Goal: Task Accomplishment & Management: Use online tool/utility

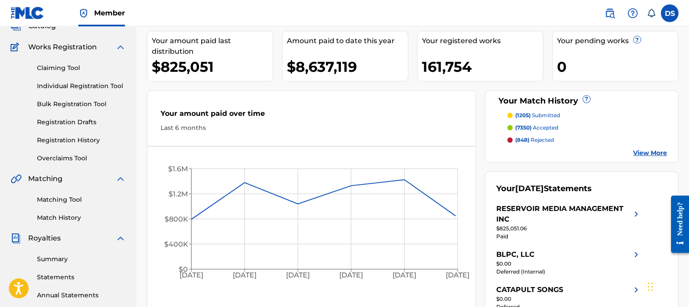
scroll to position [62, 0]
click at [63, 197] on link "Matching Tool" at bounding box center [81, 198] width 89 height 9
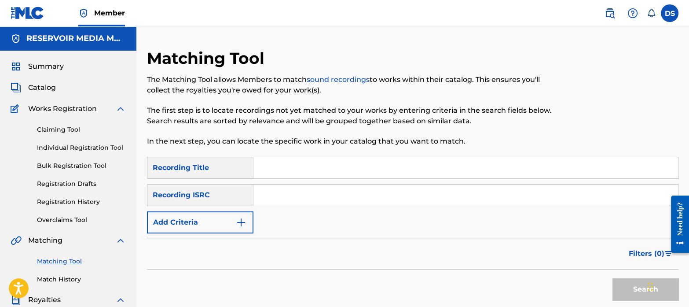
click at [243, 218] on img "Search Form" at bounding box center [241, 222] width 11 height 11
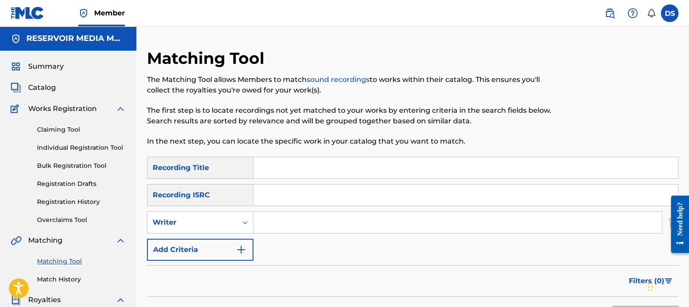
click at [280, 215] on input "Search Form" at bounding box center [457, 222] width 408 height 21
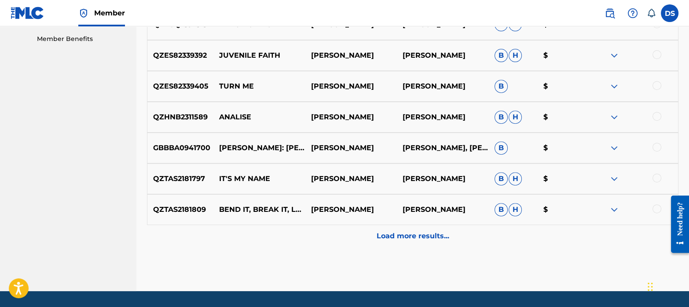
scroll to position [475, 0]
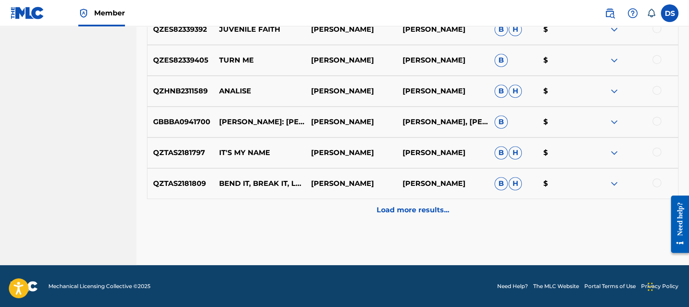
click at [410, 208] on p "Load more results..." at bounding box center [412, 210] width 73 height 11
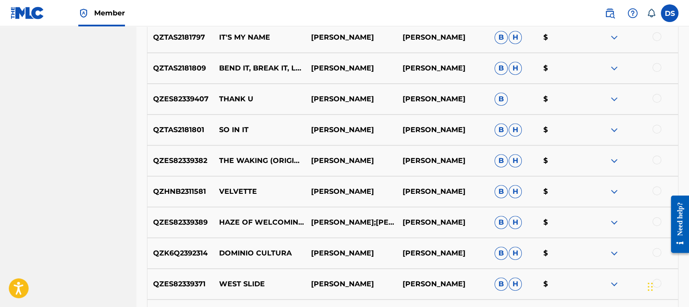
scroll to position [163, 0]
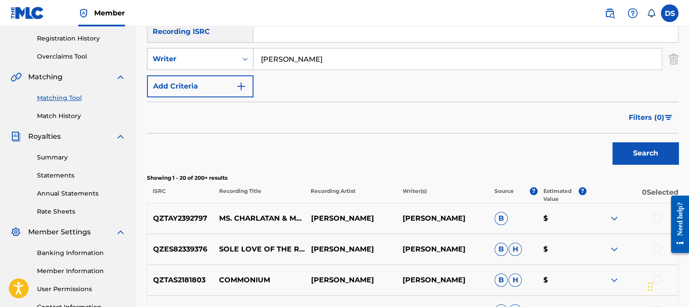
drag, startPoint x: 320, startPoint y: 59, endPoint x: 179, endPoint y: 50, distance: 141.9
click at [179, 50] on div "SearchWithCriteria9e08b44b-dfd4-4acb-8fd3-aafa29dfe0f9 Writer [PERSON_NAME]" at bounding box center [412, 59] width 531 height 22
type input "artist [PERSON_NAME]"
click at [612, 142] on button "Search" at bounding box center [645, 153] width 66 height 22
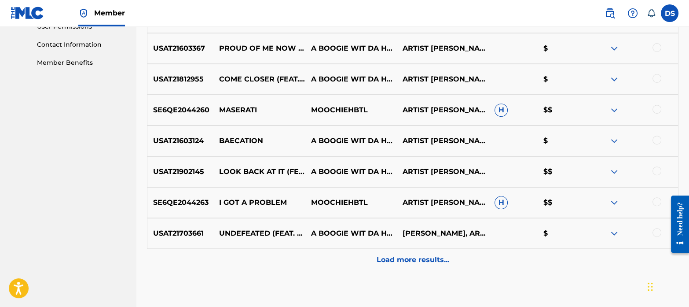
scroll to position [426, 0]
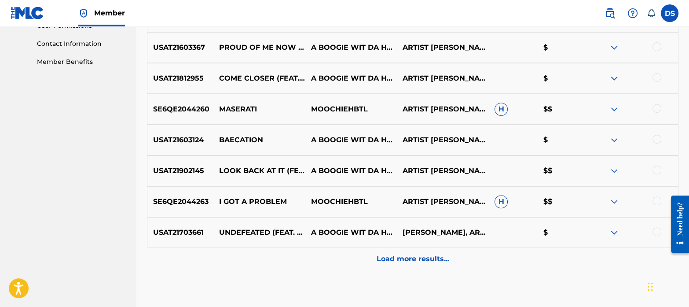
click at [393, 248] on div "Load more results..." at bounding box center [412, 259] width 531 height 22
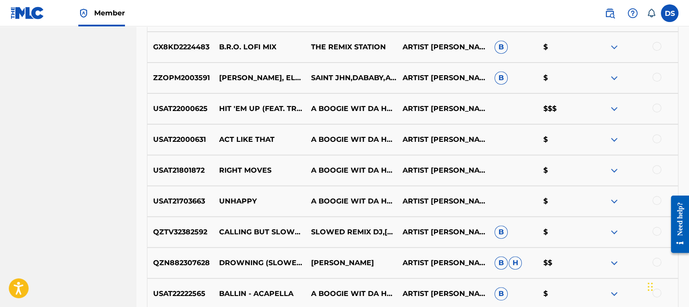
scroll to position [643, 0]
click at [659, 107] on div at bounding box center [656, 107] width 9 height 9
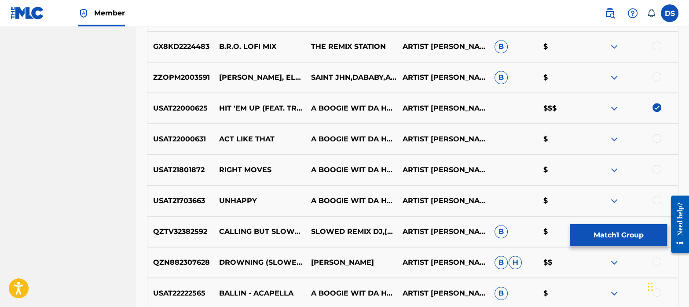
click at [633, 228] on button "Match 1 Group" at bounding box center [618, 235] width 97 height 22
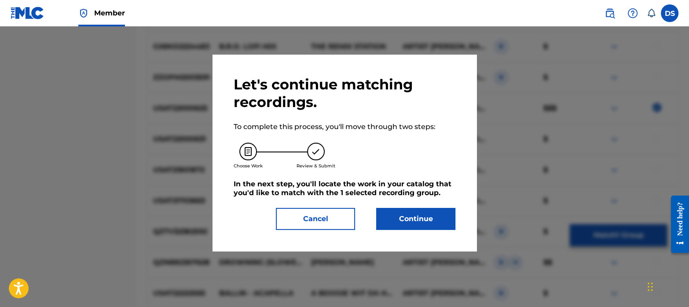
click at [428, 224] on button "Continue" at bounding box center [415, 219] width 79 height 22
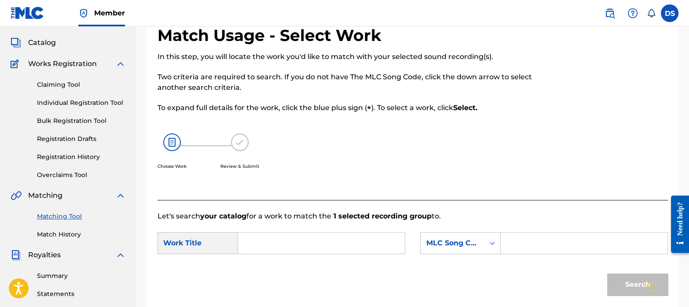
scroll to position [16, 0]
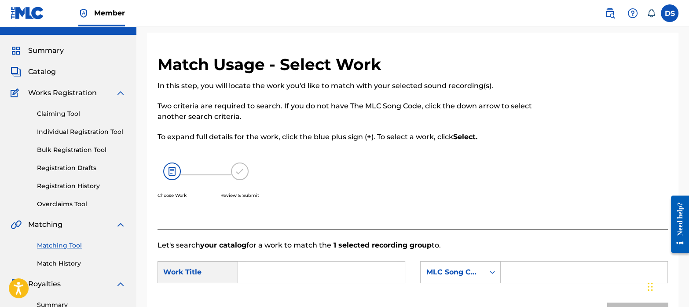
click at [285, 278] on input "Search Form" at bounding box center [321, 271] width 152 height 21
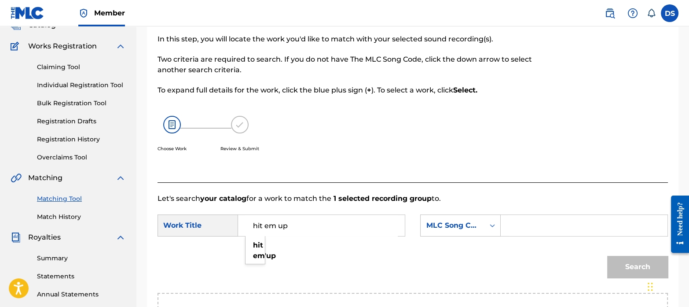
scroll to position [64, 0]
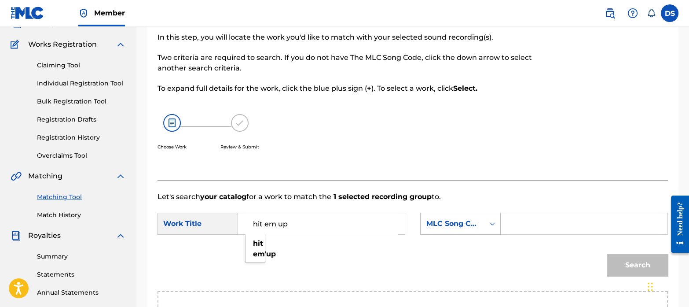
type input "hit em up"
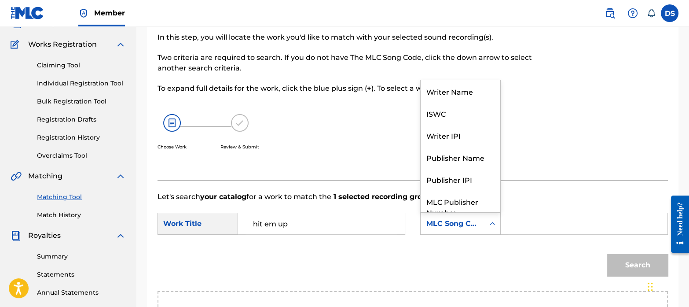
click at [454, 214] on div "MLC Song Code" at bounding box center [460, 223] width 80 height 22
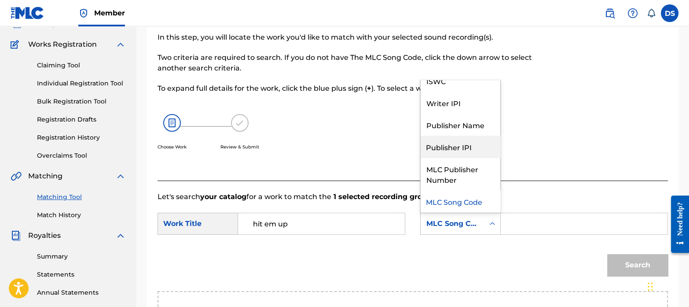
scroll to position [0, 0]
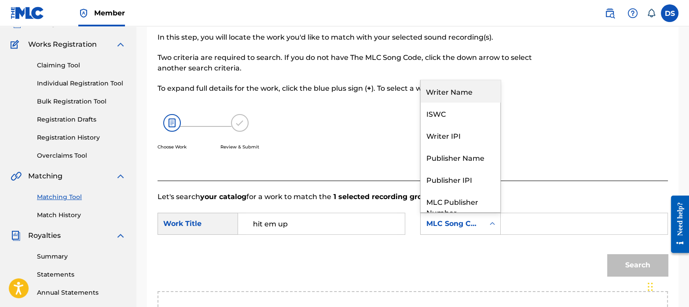
click at [450, 91] on div "Writer Name" at bounding box center [460, 91] width 80 height 22
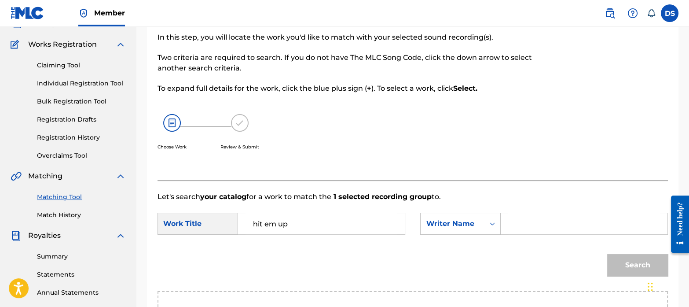
click at [552, 225] on input "Search Form" at bounding box center [584, 223] width 152 height 21
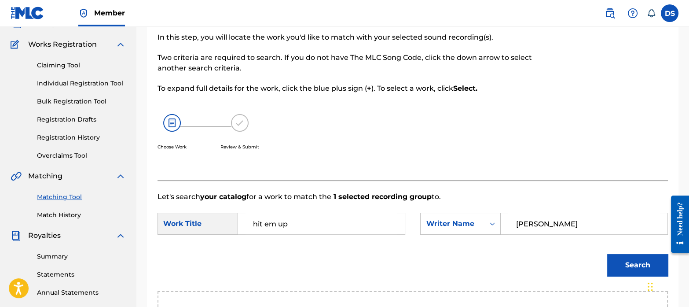
type input "[PERSON_NAME]"
click at [607, 254] on button "Search" at bounding box center [637, 265] width 61 height 22
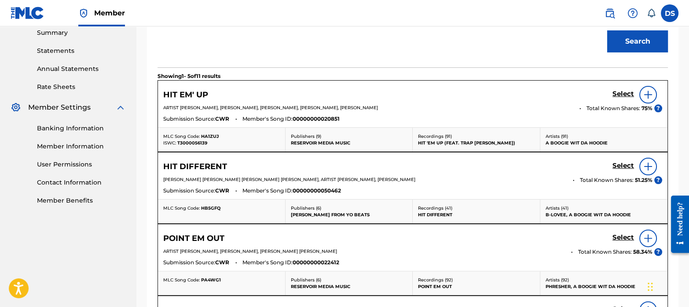
scroll to position [288, 0]
click at [621, 91] on h5 "Select" at bounding box center [623, 93] width 22 height 8
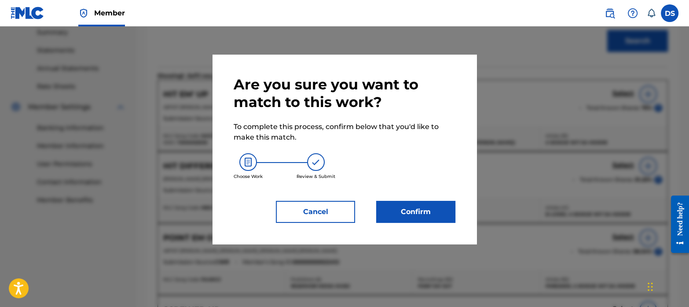
click at [427, 219] on button "Confirm" at bounding box center [415, 212] width 79 height 22
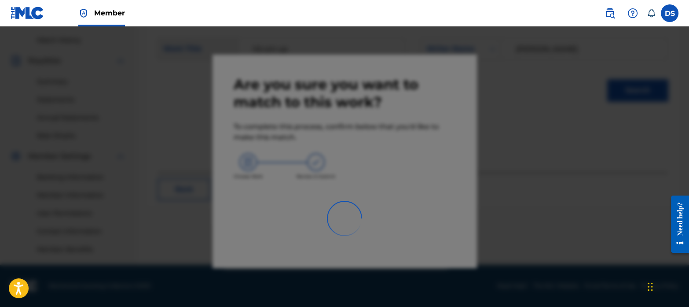
scroll to position [238, 0]
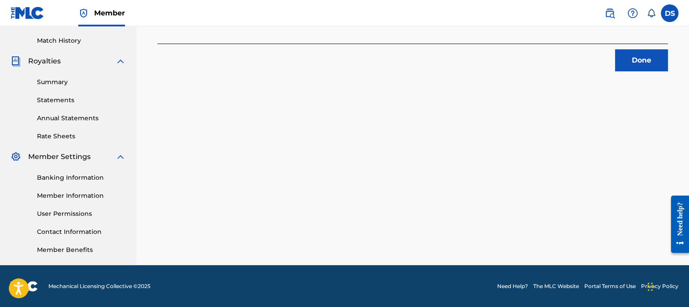
click at [645, 53] on button "Done" at bounding box center [641, 60] width 53 height 22
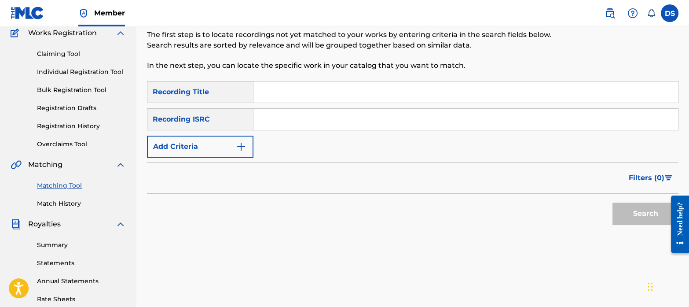
scroll to position [0, 0]
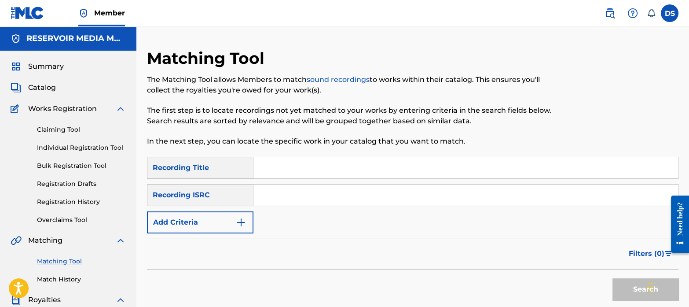
click at [243, 227] on button "Add Criteria" at bounding box center [200, 222] width 106 height 22
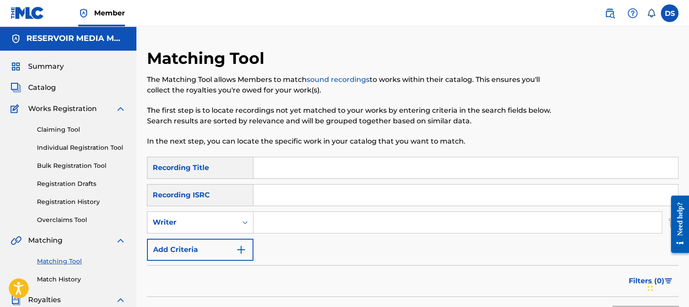
click at [283, 217] on input "Search Form" at bounding box center [457, 222] width 408 height 21
type input "artist [PERSON_NAME]"
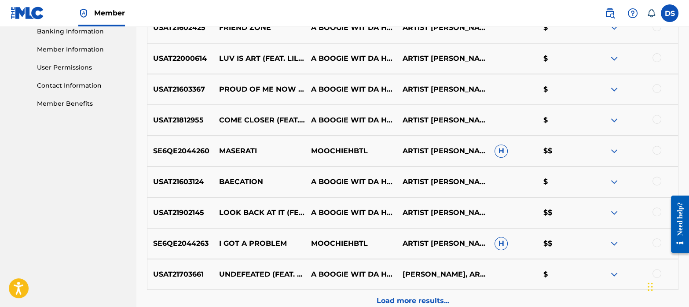
scroll to position [475, 0]
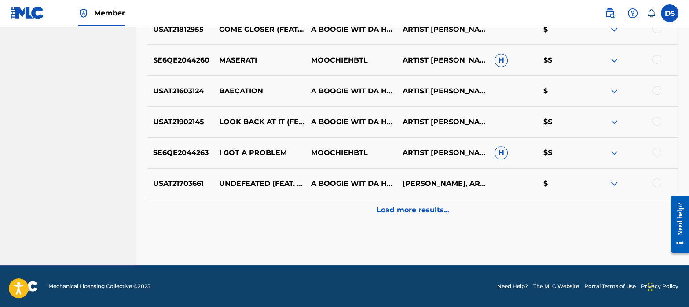
click at [397, 201] on div "Load more results..." at bounding box center [412, 210] width 531 height 22
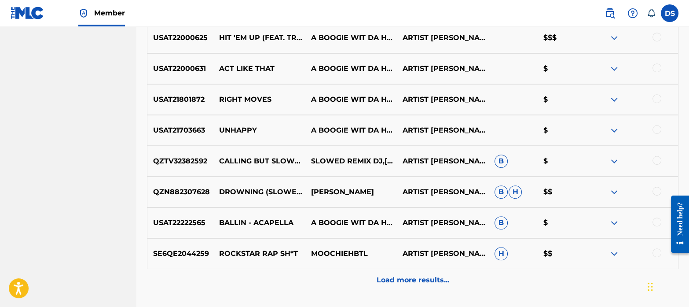
scroll to position [713, 0]
click at [412, 284] on p "Load more results..." at bounding box center [412, 279] width 73 height 11
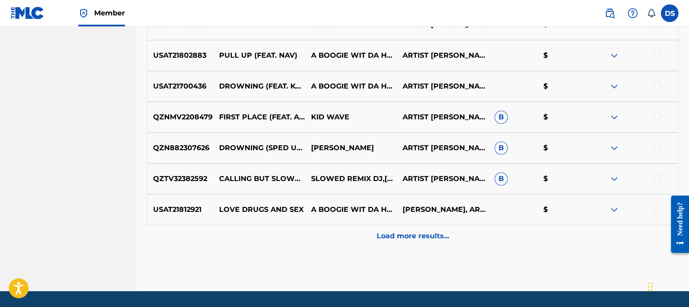
click at [413, 236] on p "Load more results..." at bounding box center [412, 235] width 73 height 11
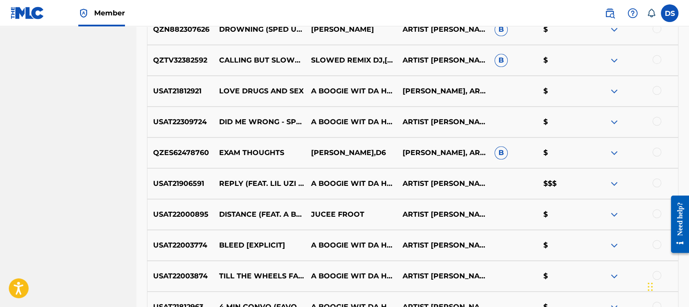
scroll to position [1184, 0]
click at [657, 183] on div at bounding box center [656, 182] width 9 height 9
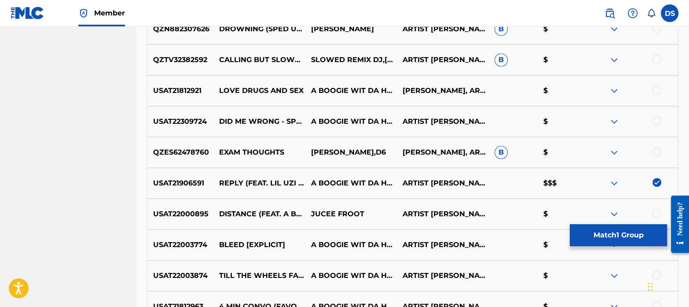
click at [587, 238] on button "Match 1 Group" at bounding box center [618, 235] width 97 height 22
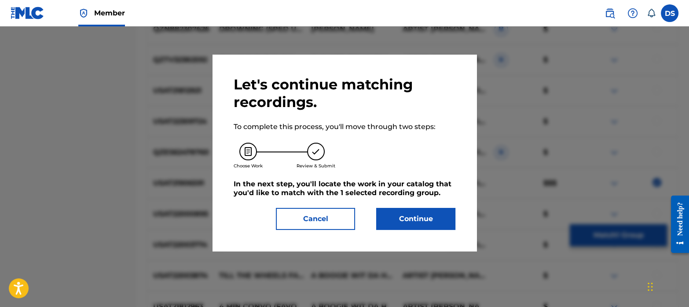
click at [448, 221] on button "Continue" at bounding box center [415, 219] width 79 height 22
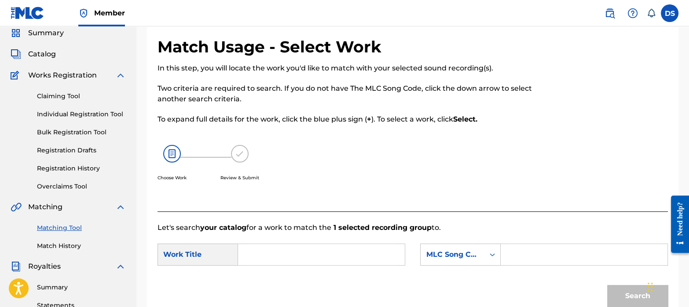
scroll to position [34, 0]
click at [285, 246] on input "Search Form" at bounding box center [321, 253] width 152 height 21
type input "reply"
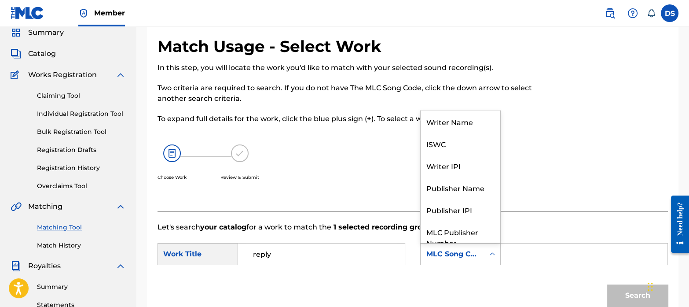
click at [471, 252] on div "MLC Song Code" at bounding box center [452, 253] width 53 height 11
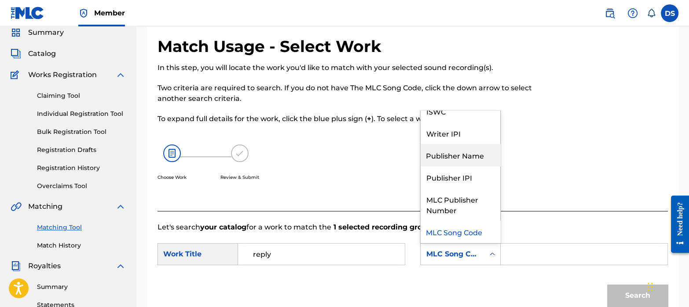
scroll to position [0, 0]
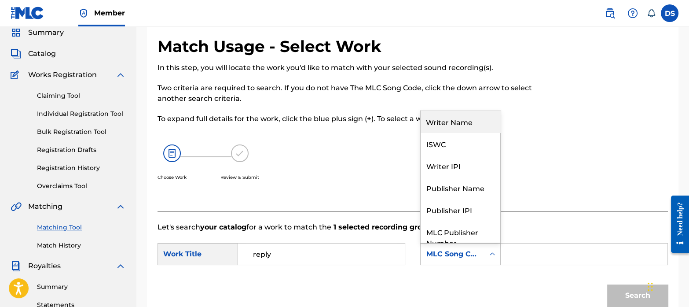
click at [448, 121] on div "Writer Name" at bounding box center [460, 121] width 80 height 22
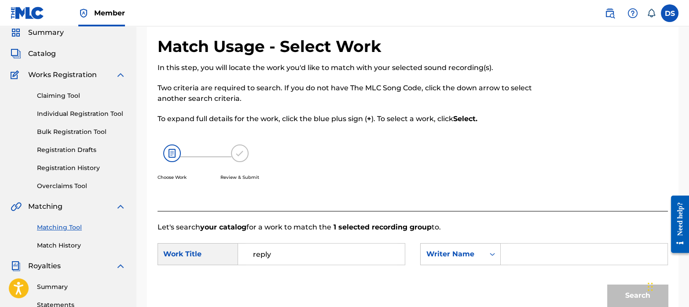
click at [570, 250] on input "Search Form" at bounding box center [584, 253] width 152 height 21
type input "[PERSON_NAME]"
click at [607, 284] on button "Search" at bounding box center [637, 295] width 61 height 22
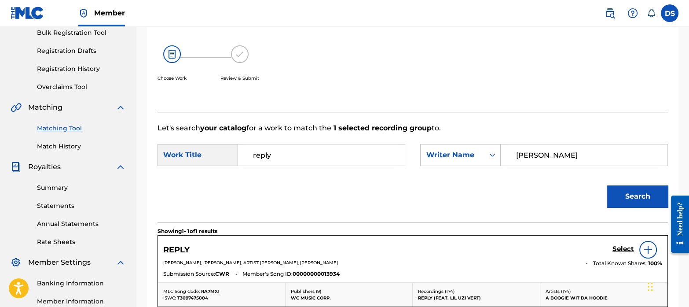
scroll to position [226, 0]
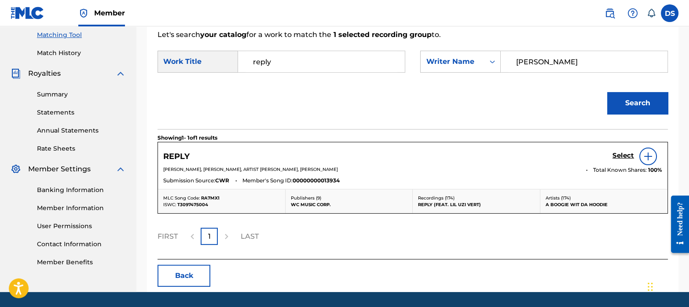
click at [622, 156] on h5 "Select" at bounding box center [623, 155] width 22 height 8
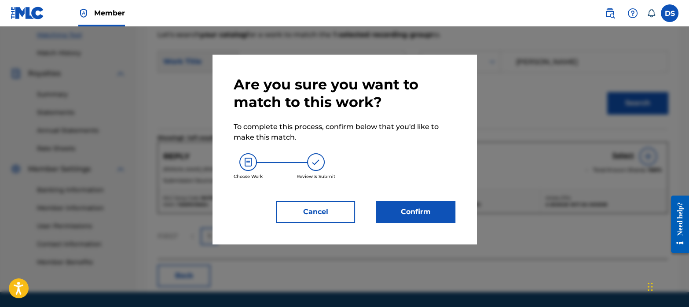
click at [431, 210] on button "Confirm" at bounding box center [415, 212] width 79 height 22
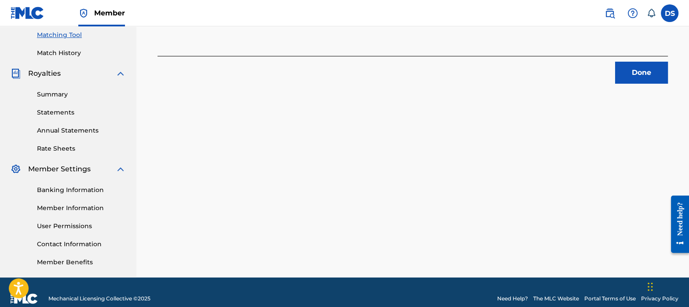
click at [638, 78] on button "Done" at bounding box center [641, 73] width 53 height 22
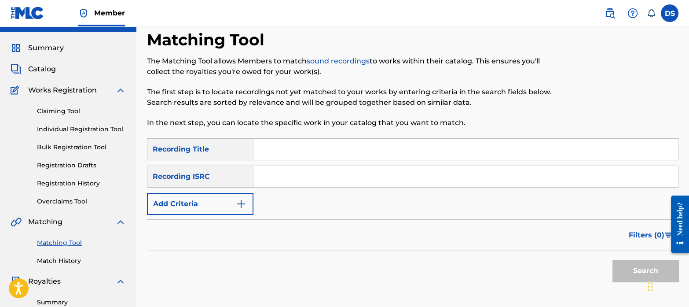
scroll to position [11, 0]
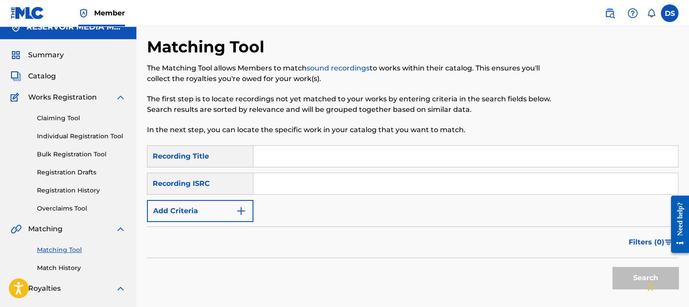
click at [239, 212] on img "Search Form" at bounding box center [241, 210] width 11 height 11
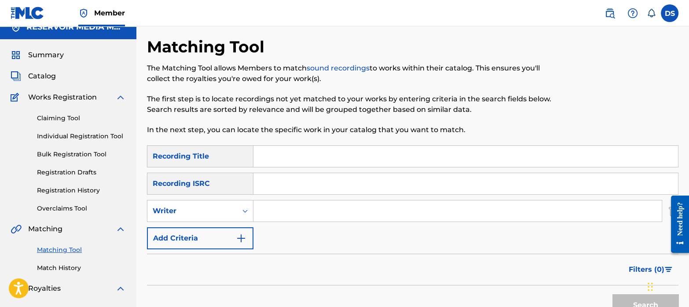
click at [300, 205] on input "Search Form" at bounding box center [457, 210] width 408 height 21
type input "artist [PERSON_NAME]"
click at [612, 294] on button "Search" at bounding box center [645, 305] width 66 height 22
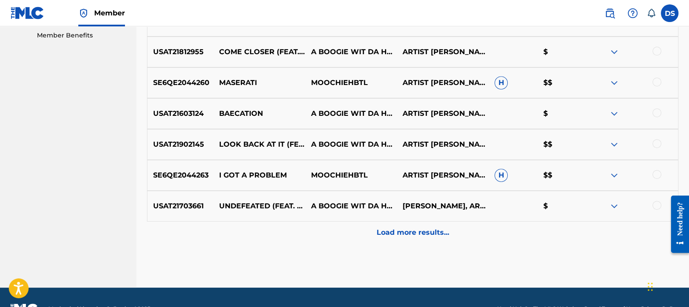
scroll to position [453, 0]
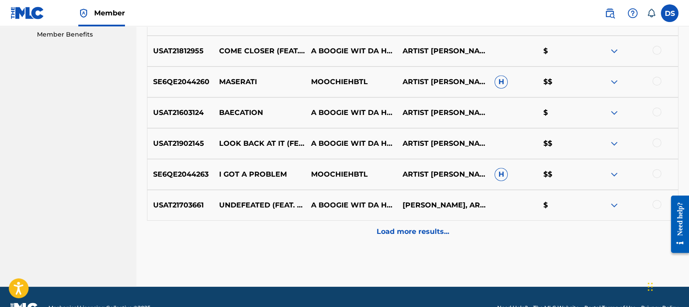
click at [420, 234] on p "Load more results..." at bounding box center [412, 231] width 73 height 11
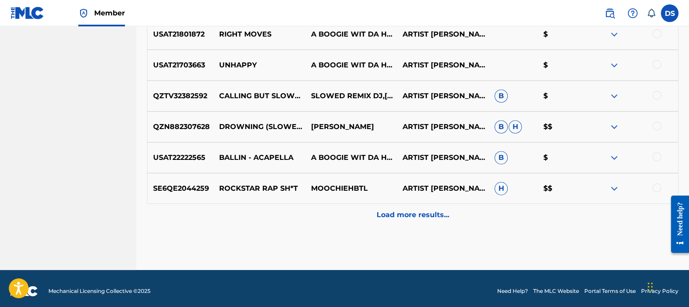
scroll to position [779, 0]
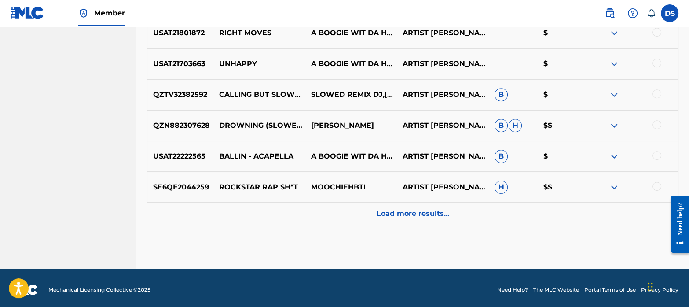
click at [435, 202] on div "Load more results..." at bounding box center [412, 213] width 531 height 22
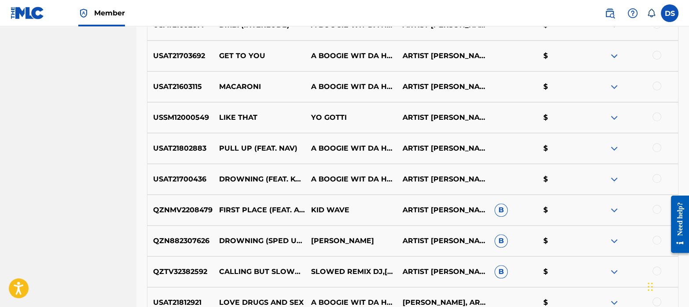
scroll to position [1091, 0]
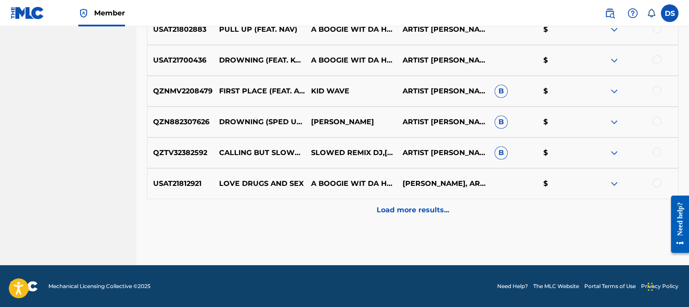
click at [397, 205] on p "Load more results..." at bounding box center [412, 210] width 73 height 11
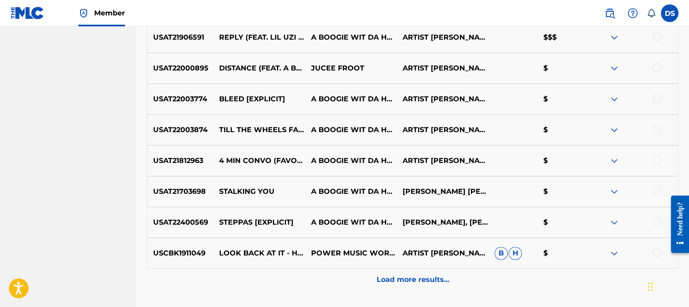
scroll to position [1337, 0]
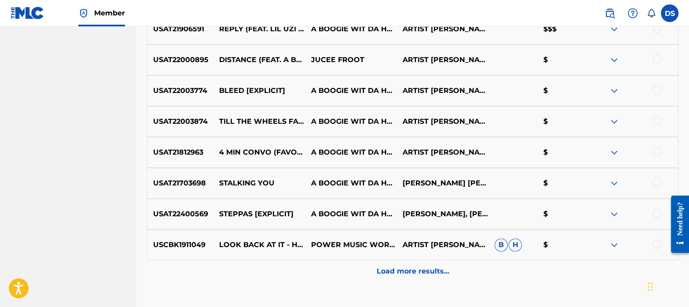
click at [408, 269] on p "Load more results..." at bounding box center [412, 271] width 73 height 11
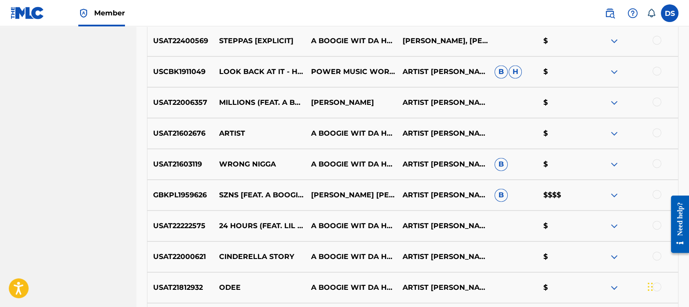
scroll to position [1512, 0]
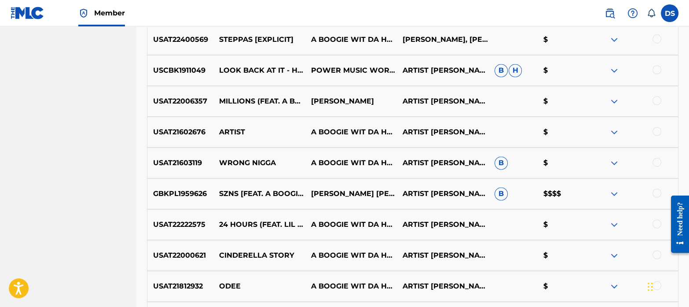
click at [655, 197] on div at bounding box center [632, 193] width 92 height 11
click at [656, 192] on div at bounding box center [656, 192] width 9 height 9
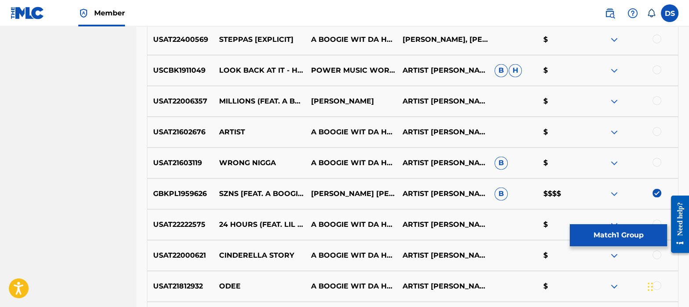
click at [598, 223] on div at bounding box center [632, 224] width 92 height 11
click at [583, 234] on button "Match 1 Group" at bounding box center [618, 235] width 97 height 22
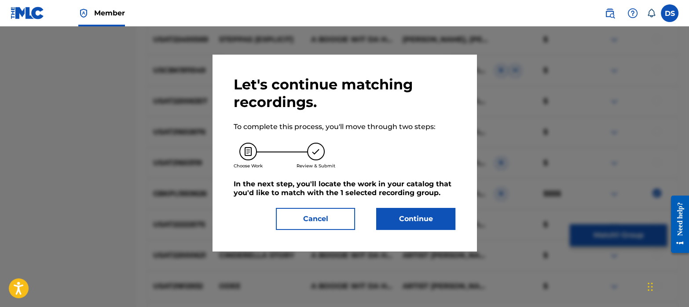
click at [427, 221] on button "Continue" at bounding box center [415, 219] width 79 height 22
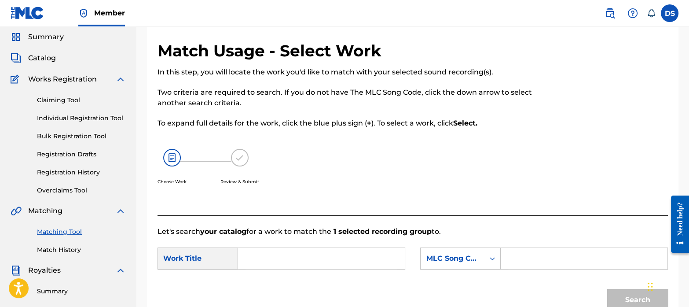
scroll to position [30, 0]
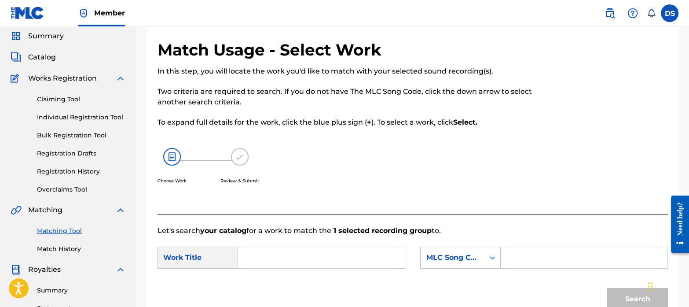
click at [282, 257] on input "Search Form" at bounding box center [321, 257] width 152 height 21
type input "szns"
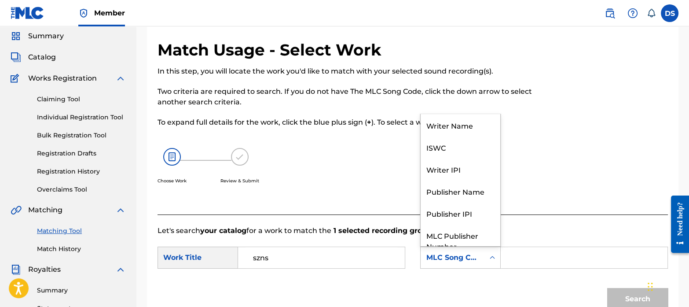
click at [464, 252] on div "MLC Song Code" at bounding box center [452, 257] width 53 height 11
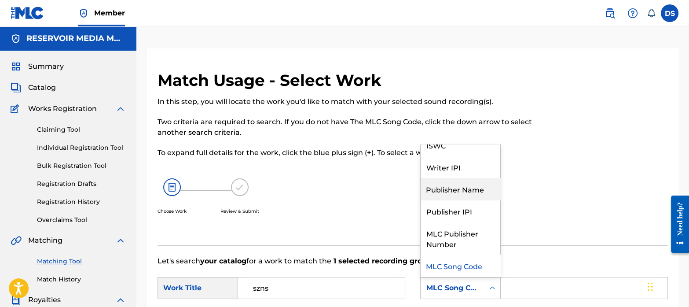
scroll to position [0, 0]
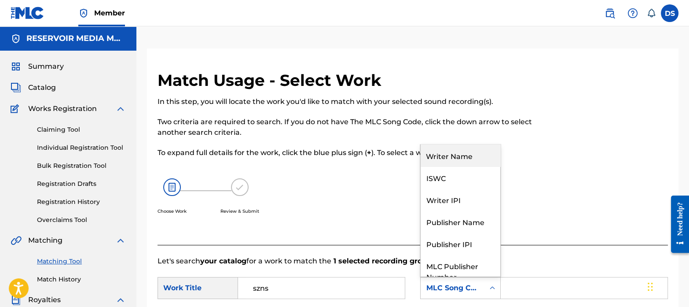
click at [444, 157] on div "Writer Name" at bounding box center [460, 155] width 80 height 22
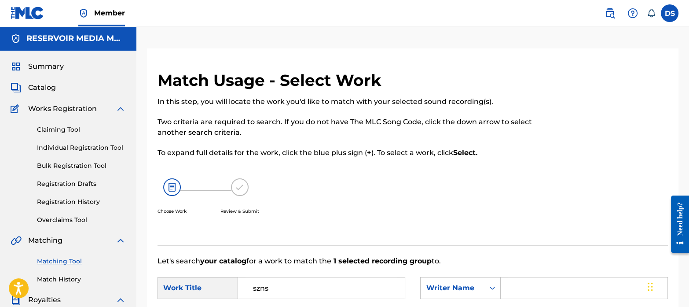
click at [557, 286] on input "Search Form" at bounding box center [584, 287] width 152 height 21
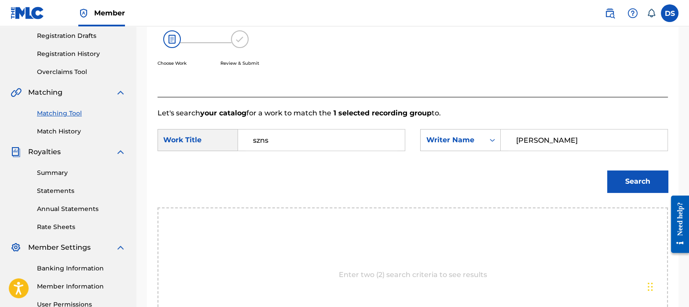
scroll to position [153, 0]
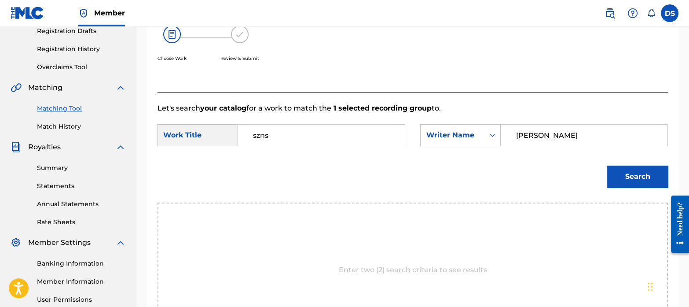
type input "[PERSON_NAME]"
click at [629, 175] on button "Search" at bounding box center [637, 176] width 61 height 22
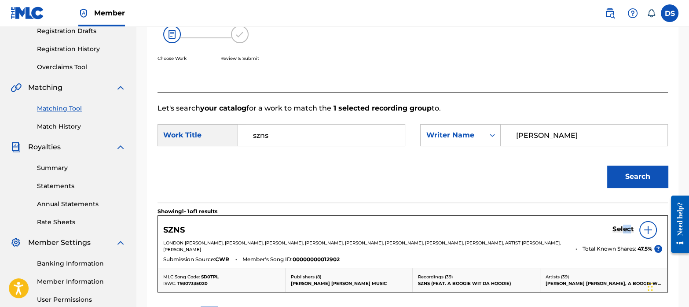
drag, startPoint x: 629, startPoint y: 223, endPoint x: 624, endPoint y: 227, distance: 7.0
click at [624, 227] on div "Select" at bounding box center [637, 230] width 50 height 18
click at [624, 227] on h5 "Select" at bounding box center [623, 229] width 22 height 8
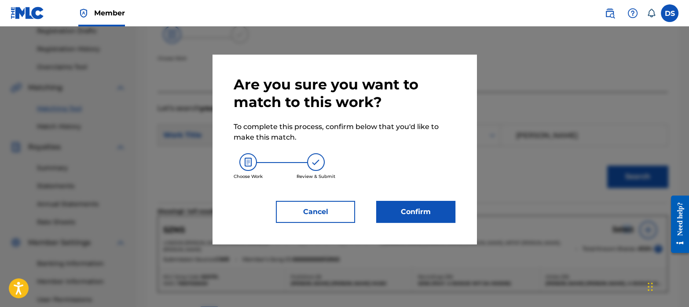
click at [401, 218] on button "Confirm" at bounding box center [415, 212] width 79 height 22
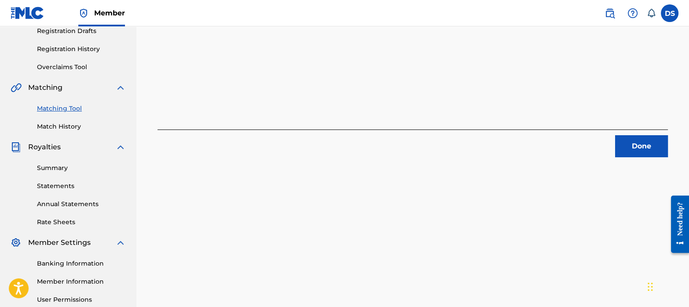
click at [646, 145] on button "Done" at bounding box center [641, 146] width 53 height 22
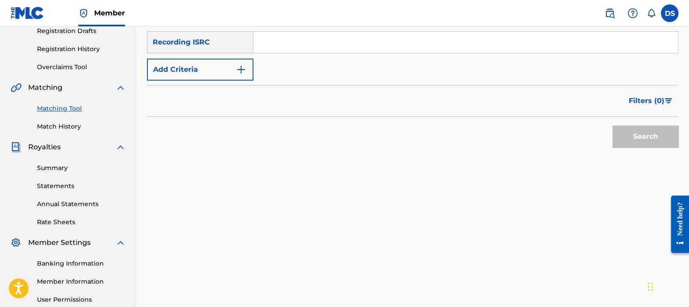
scroll to position [0, 0]
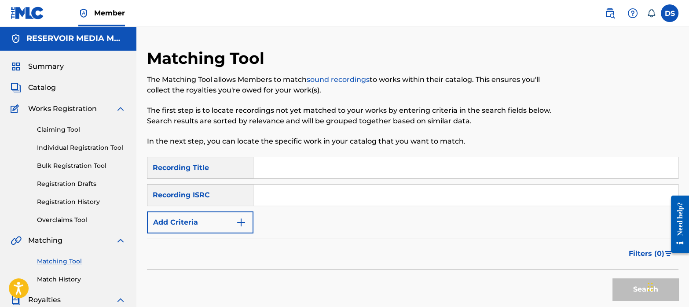
click at [302, 189] on input "Search Form" at bounding box center [465, 194] width 424 height 21
click at [243, 218] on img "Search Form" at bounding box center [241, 222] width 11 height 11
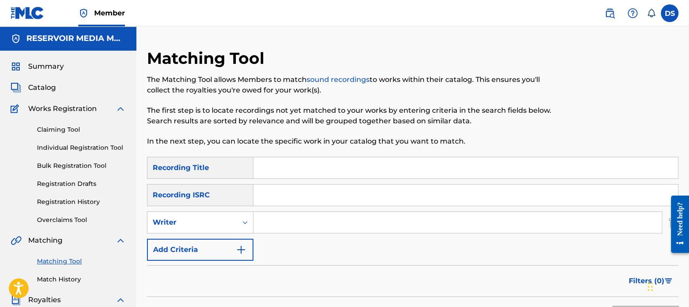
click at [280, 217] on input "Search Form" at bounding box center [457, 222] width 408 height 21
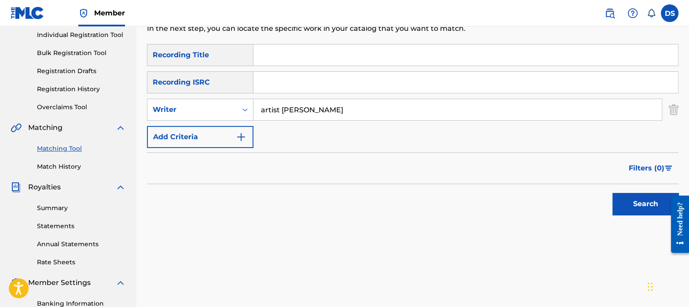
scroll to position [133, 0]
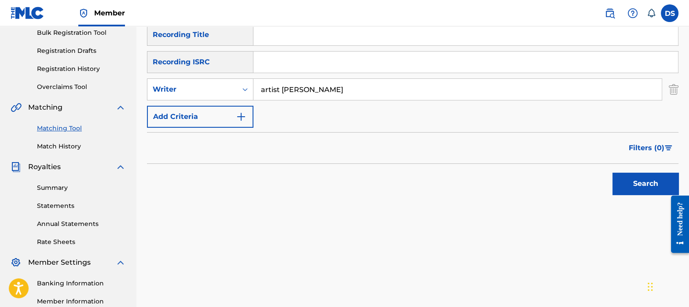
type input "artist [PERSON_NAME]"
click at [642, 186] on button "Search" at bounding box center [645, 183] width 66 height 22
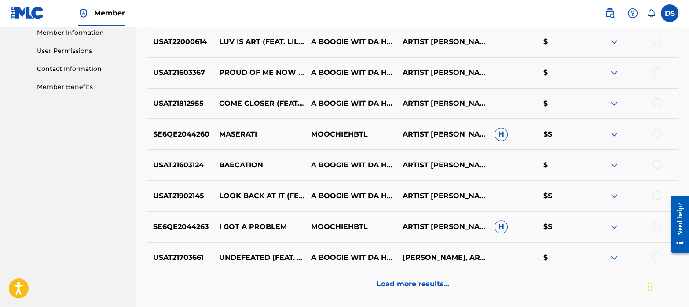
scroll to position [475, 0]
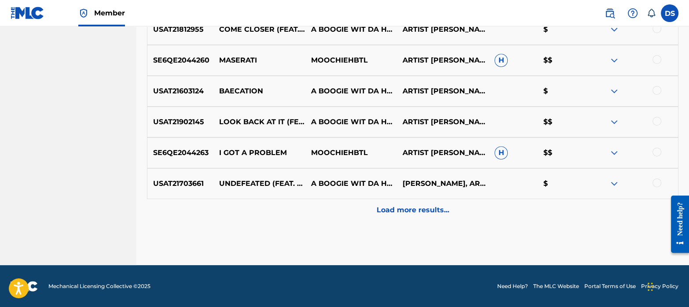
click at [422, 211] on p "Load more results..." at bounding box center [412, 210] width 73 height 11
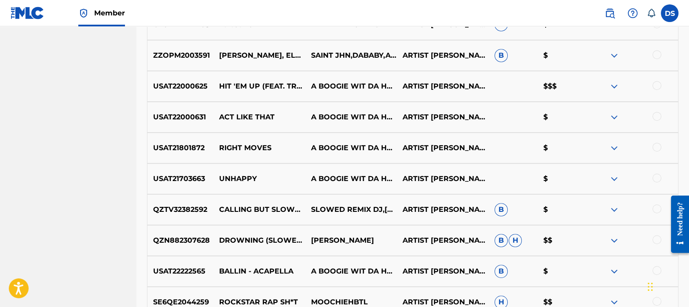
scroll to position [782, 0]
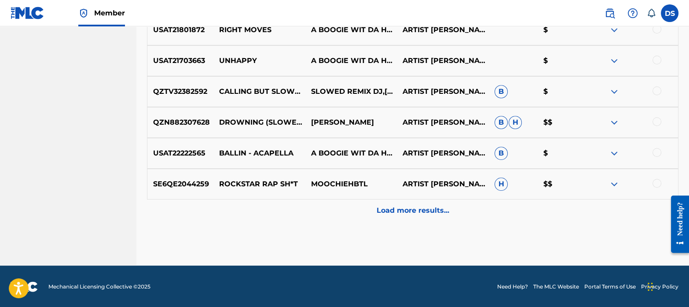
click at [437, 210] on p "Load more results..." at bounding box center [412, 210] width 73 height 11
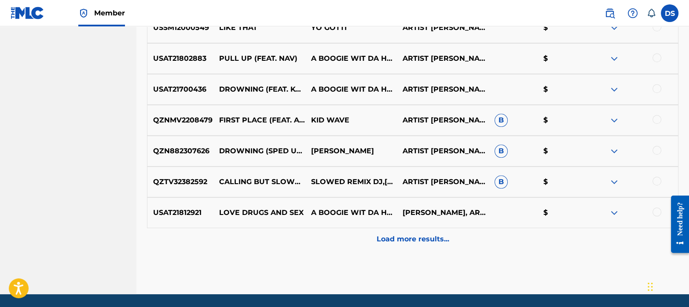
click at [431, 245] on div "Load more results..." at bounding box center [412, 239] width 531 height 22
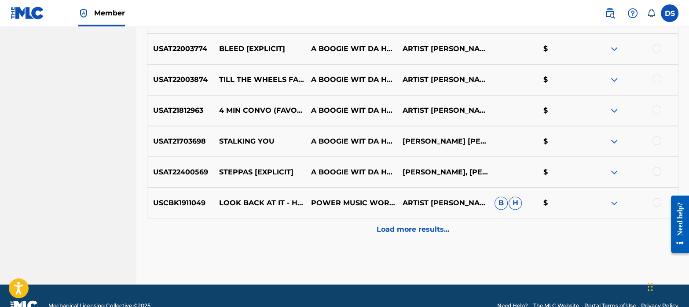
scroll to position [1380, 0]
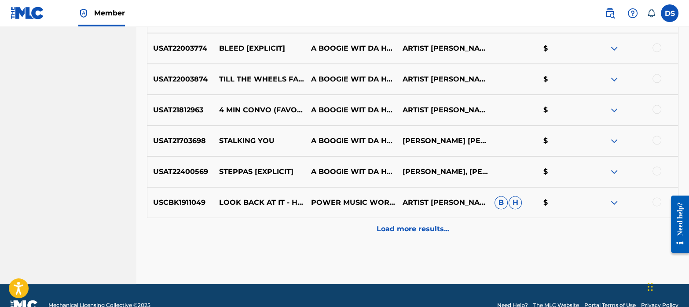
click at [428, 238] on div "Load more results..." at bounding box center [412, 229] width 531 height 22
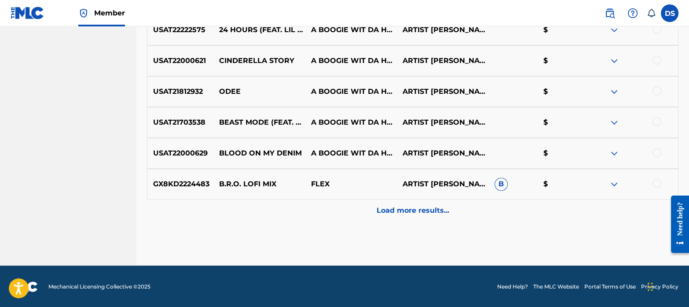
click at [413, 214] on p "Load more results..." at bounding box center [412, 210] width 73 height 11
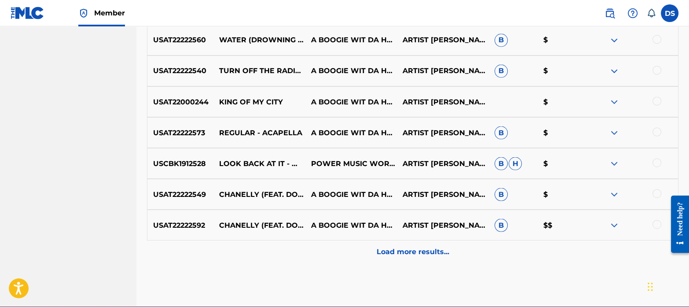
click at [417, 250] on p "Load more results..." at bounding box center [412, 251] width 73 height 11
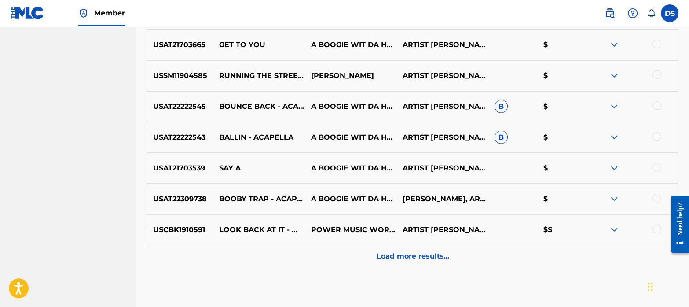
click at [409, 251] on p "Load more results..." at bounding box center [412, 256] width 73 height 11
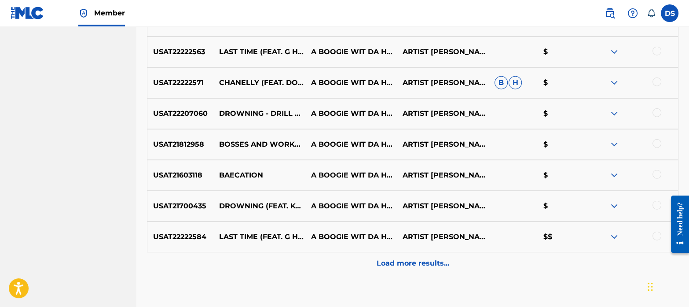
scroll to position [2630, 0]
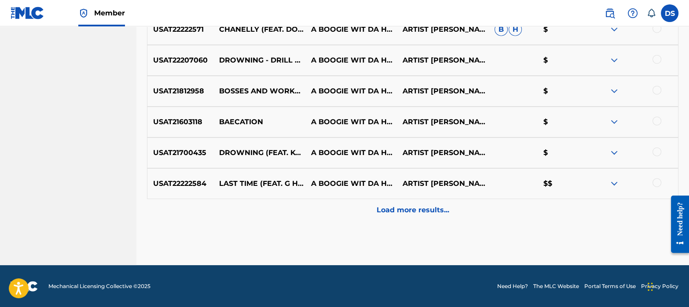
click at [389, 208] on p "Load more results..." at bounding box center [412, 210] width 73 height 11
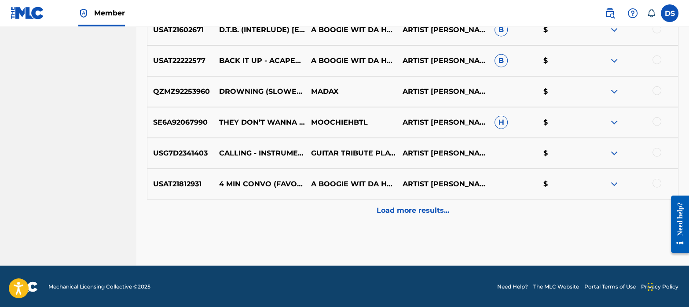
click at [409, 206] on p "Load more results..." at bounding box center [412, 210] width 73 height 11
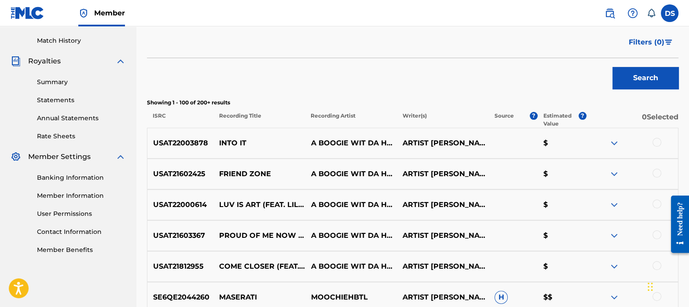
scroll to position [2990, 0]
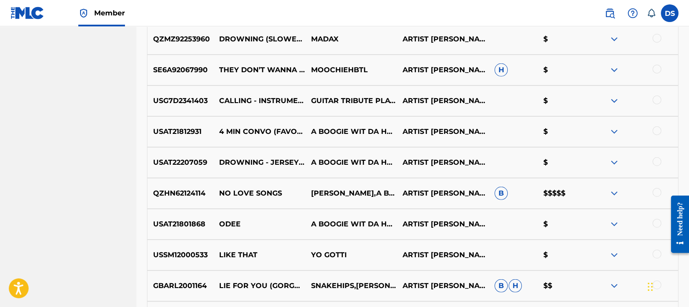
click at [658, 192] on div at bounding box center [656, 192] width 9 height 9
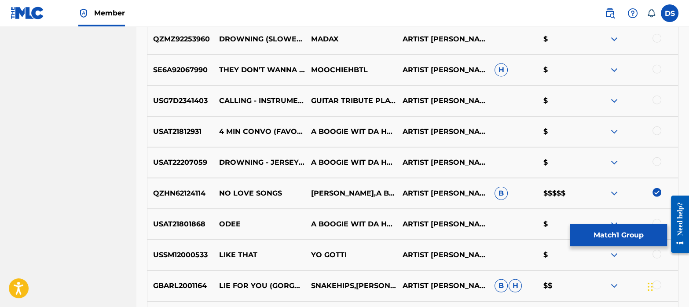
click at [617, 234] on button "Match 1 Group" at bounding box center [618, 235] width 97 height 22
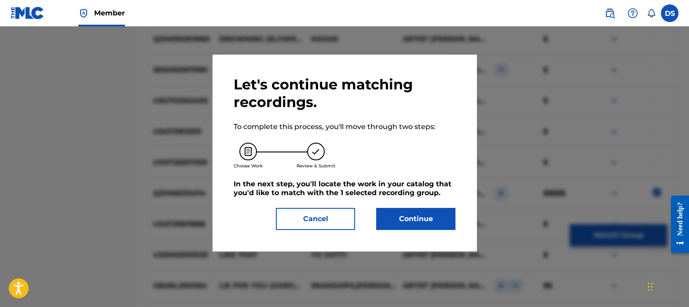
click at [426, 220] on button "Continue" at bounding box center [415, 219] width 79 height 22
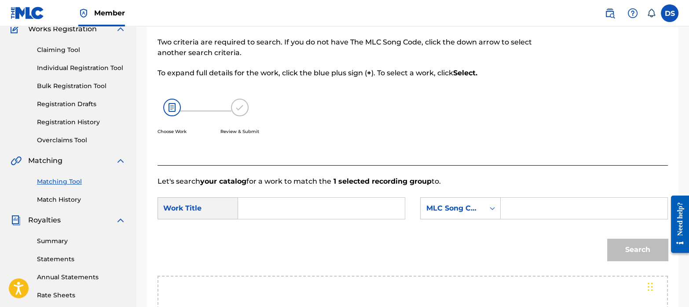
scroll to position [49, 0]
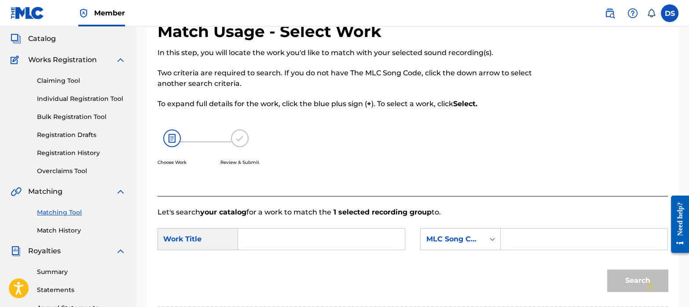
click at [303, 230] on input "Search Form" at bounding box center [321, 238] width 152 height 21
type input "no love songs"
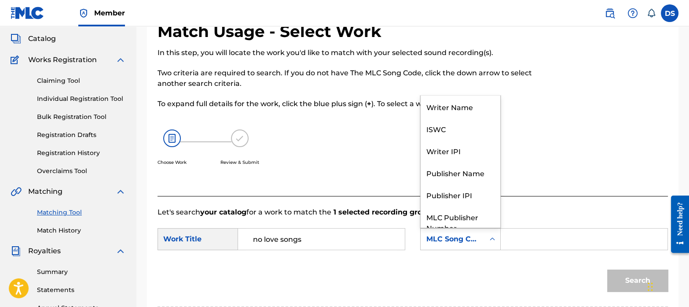
click at [451, 242] on div "MLC Song Code" at bounding box center [452, 239] width 53 height 11
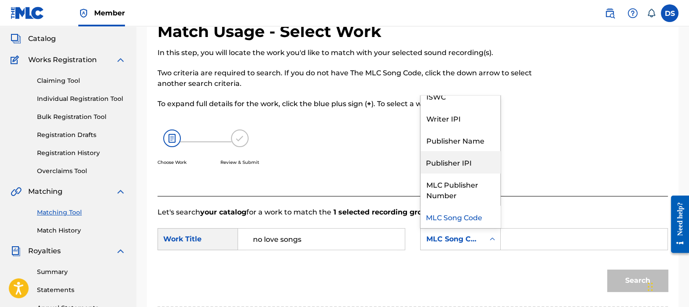
scroll to position [0, 0]
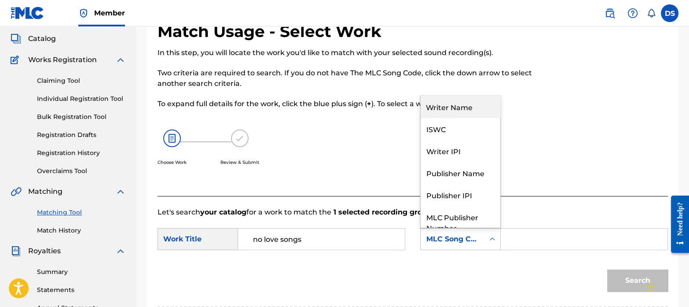
click at [448, 102] on div "Writer Name" at bounding box center [460, 106] width 80 height 22
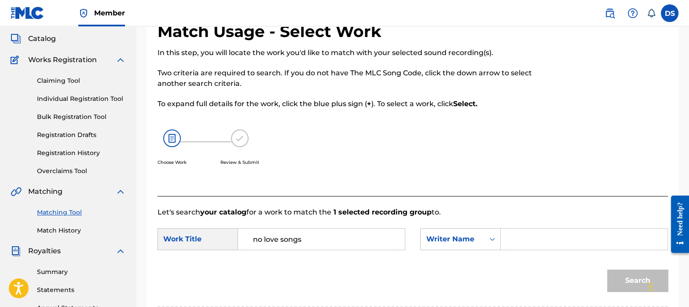
click at [559, 233] on input "Search Form" at bounding box center [584, 238] width 152 height 21
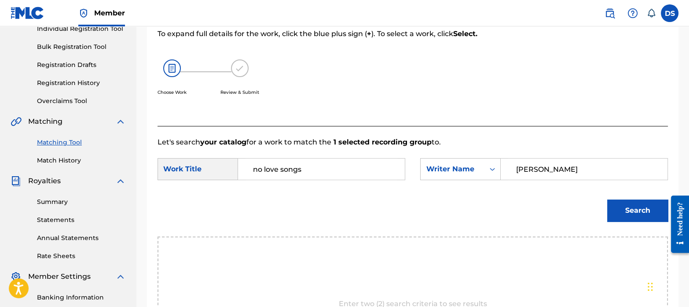
scroll to position [121, 0]
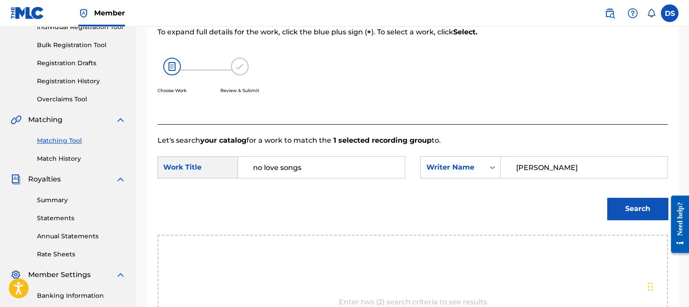
type input "[PERSON_NAME]"
click at [660, 212] on button "Search" at bounding box center [637, 208] width 61 height 22
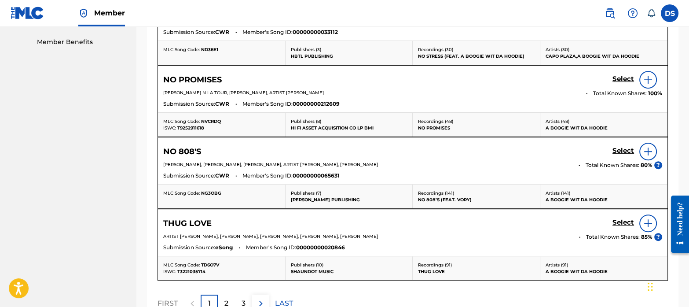
scroll to position [447, 0]
